Goal: Find specific page/section: Find specific page/section

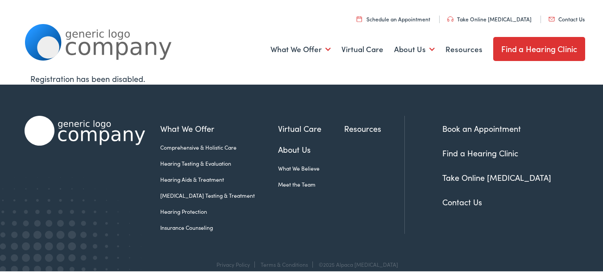
click at [209, 183] on ul "Comprehensive & Holistic Care Hearing Testing & Evaluation Hearing Aids & Treat…" at bounding box center [219, 186] width 118 height 88
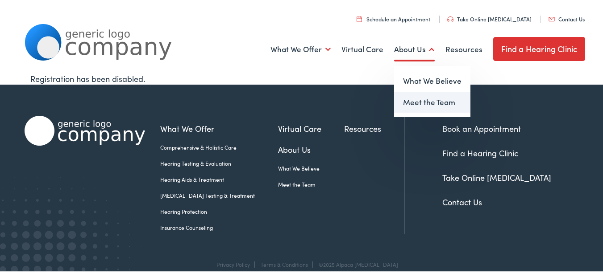
click at [406, 100] on link "Meet the Team" at bounding box center [432, 101] width 76 height 21
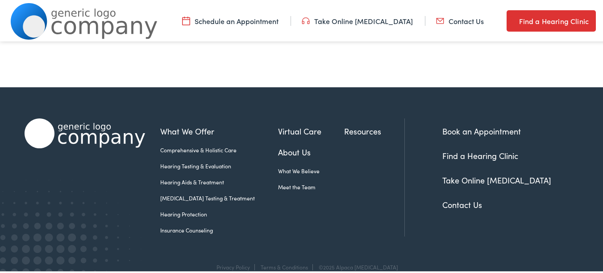
scroll to position [420, 0]
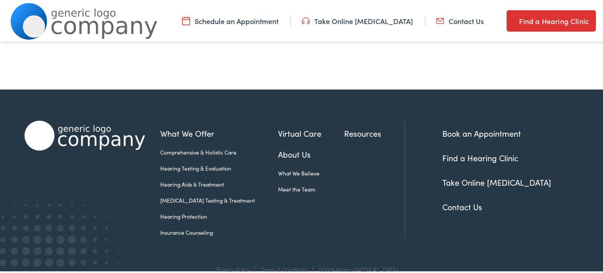
click at [447, 200] on link "Contact Us" at bounding box center [462, 205] width 40 height 11
